Goal: Task Accomplishment & Management: Use online tool/utility

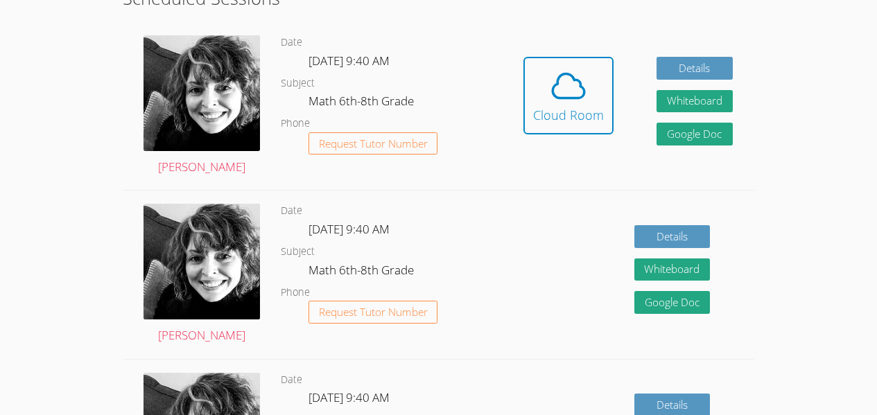
scroll to position [371, 0]
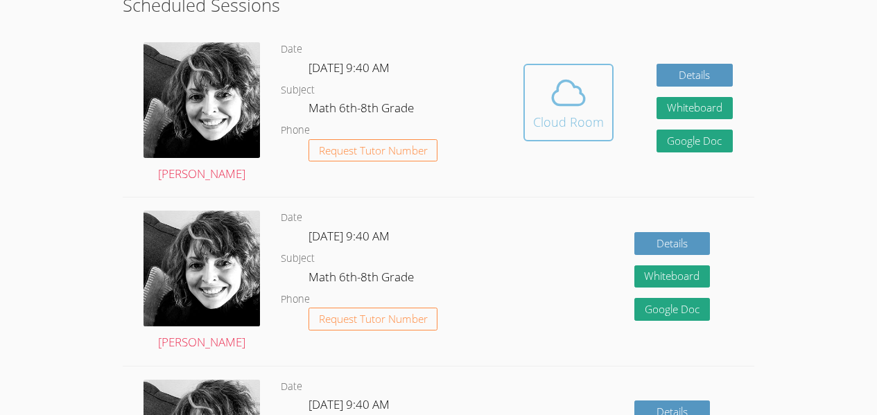
click at [592, 139] on button "Cloud Room" at bounding box center [568, 103] width 90 height 78
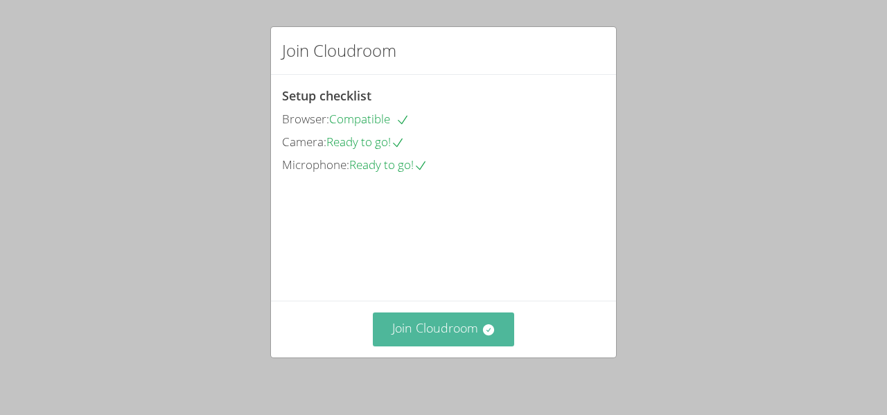
click at [468, 342] on button "Join Cloudroom" at bounding box center [444, 330] width 142 height 34
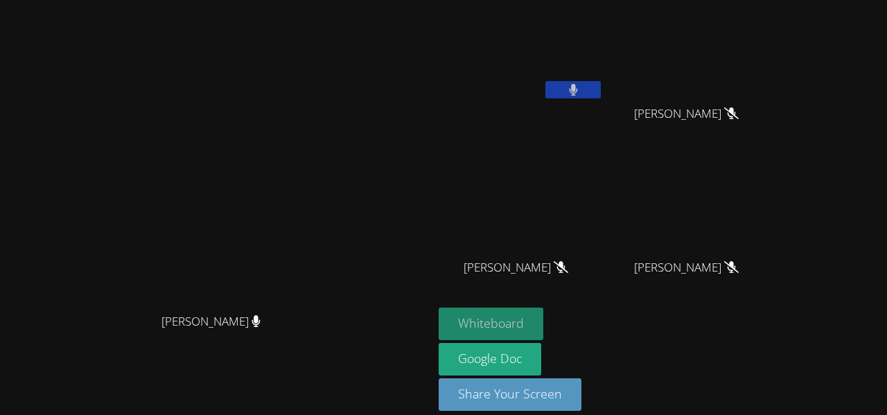
click at [474, 322] on button "Whiteboard" at bounding box center [491, 324] width 105 height 33
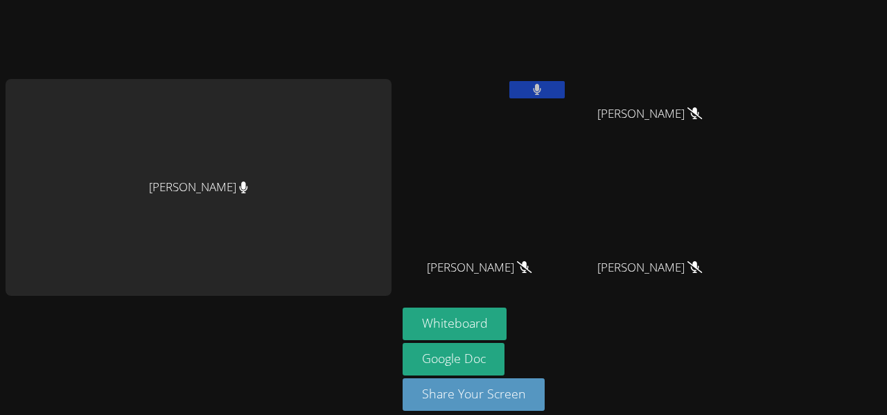
click at [550, 89] on button at bounding box center [536, 89] width 55 height 17
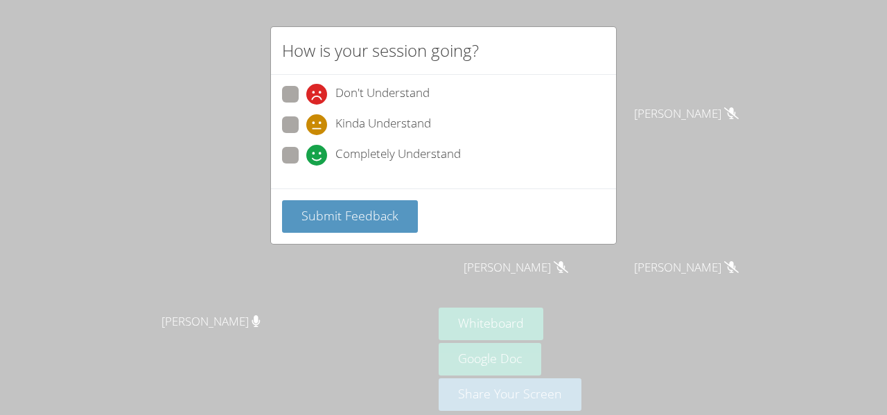
click at [306, 135] on span at bounding box center [306, 135] width 0 height 0
click at [306, 123] on input "Kinda Understand" at bounding box center [312, 122] width 12 height 12
radio input "true"
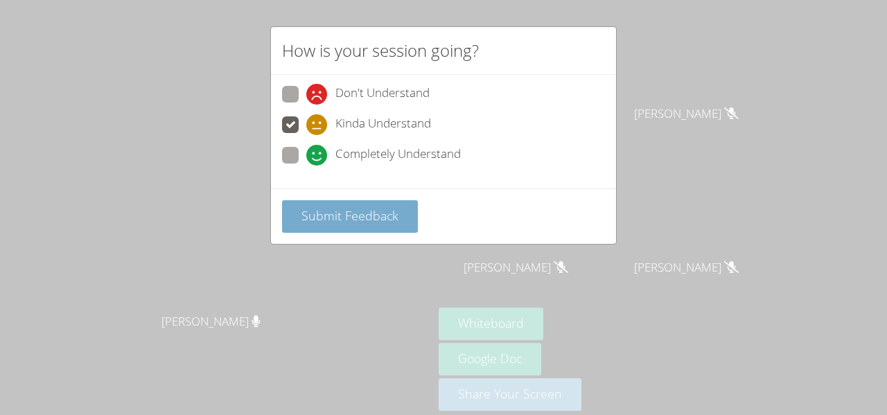
click at [340, 228] on button "Submit Feedback" at bounding box center [350, 216] width 136 height 33
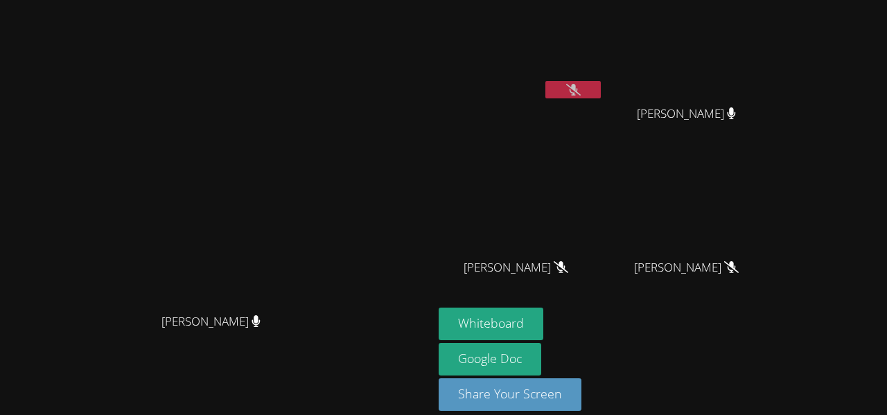
click at [581, 92] on icon at bounding box center [573, 90] width 15 height 12
drag, startPoint x: 676, startPoint y: 92, endPoint x: 689, endPoint y: 90, distance: 13.3
click at [601, 90] on button at bounding box center [572, 89] width 55 height 17
